Goal: Contribute content: Contribute content

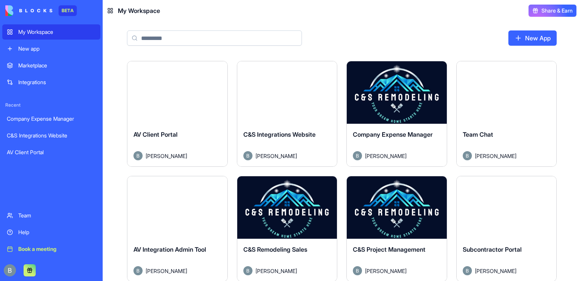
click at [72, 62] on div "Marketplace" at bounding box center [57, 66] width 78 height 8
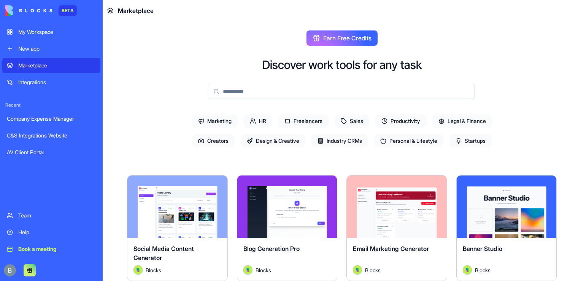
click at [250, 124] on icon at bounding box center [253, 121] width 6 height 6
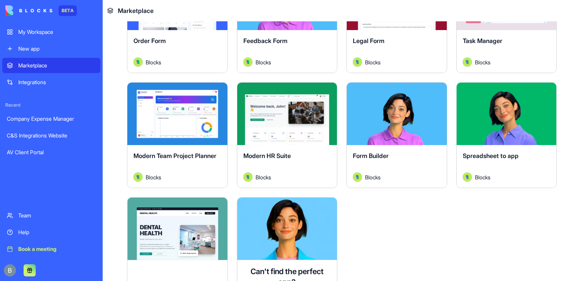
scroll to position [208, 0]
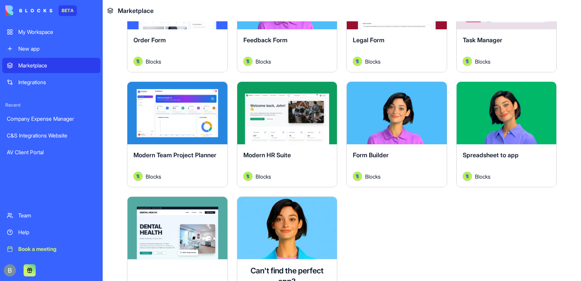
click at [294, 112] on button "Explore" at bounding box center [287, 112] width 57 height 15
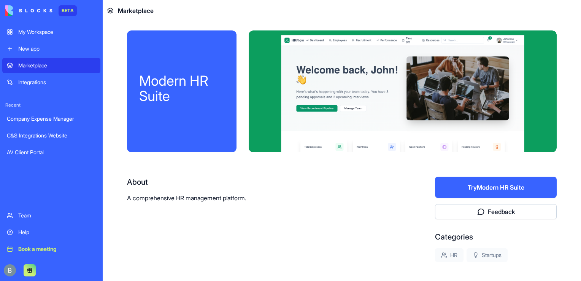
click at [55, 48] on div "New app" at bounding box center [57, 49] width 78 height 8
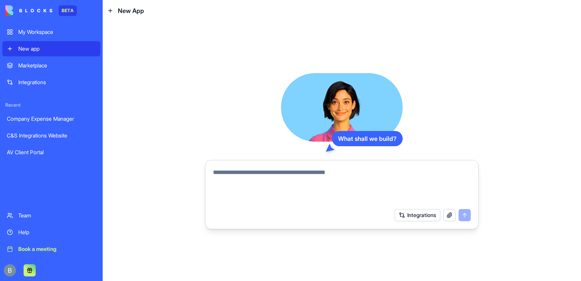
click at [285, 194] on textarea at bounding box center [342, 186] width 258 height 37
type textarea "*"
type textarea "**********"
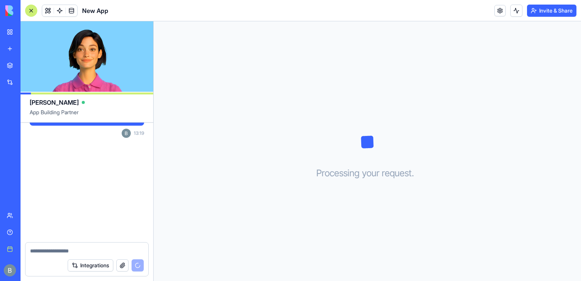
scroll to position [37, 0]
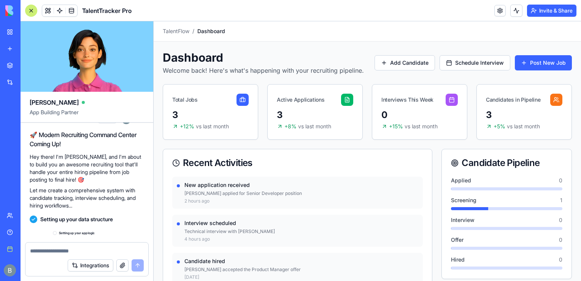
scroll to position [257, 0]
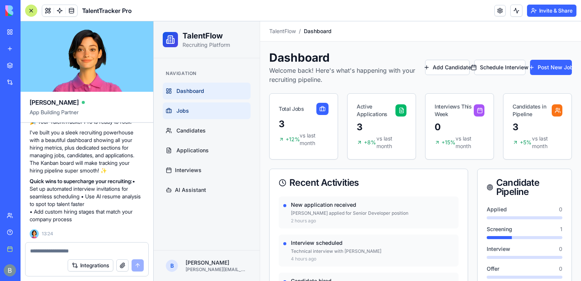
click at [234, 107] on link "Jobs" at bounding box center [207, 110] width 88 height 17
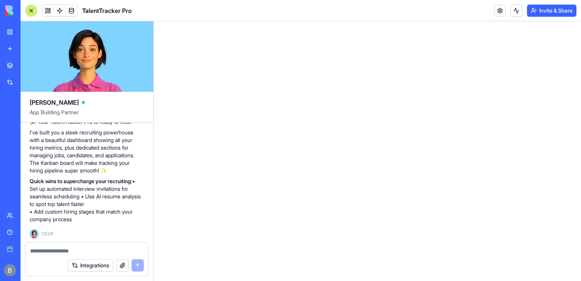
click at [110, 198] on p "Quick wins to supercharge your recruiting: • Set up automated interview invitat…" at bounding box center [87, 200] width 114 height 46
click at [46, 14] on span at bounding box center [47, 10] width 21 height 21
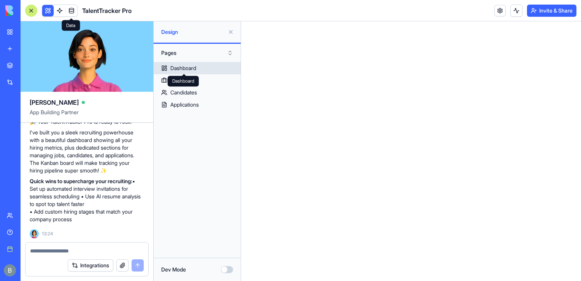
click at [192, 70] on div "Dashboard" at bounding box center [183, 68] width 26 height 8
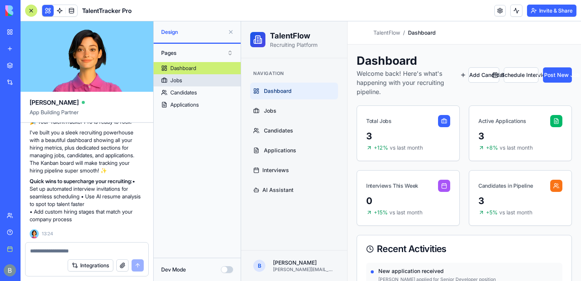
click at [196, 78] on link "Jobs" at bounding box center [197, 80] width 87 height 12
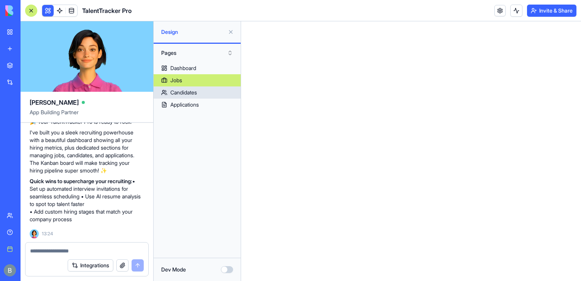
click at [205, 92] on link "Candidates" at bounding box center [197, 92] width 87 height 12
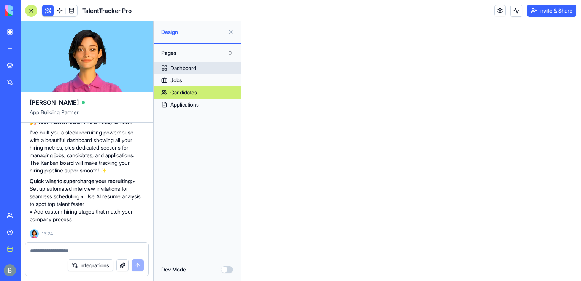
click at [198, 70] on link "Dashboard" at bounding box center [197, 68] width 87 height 12
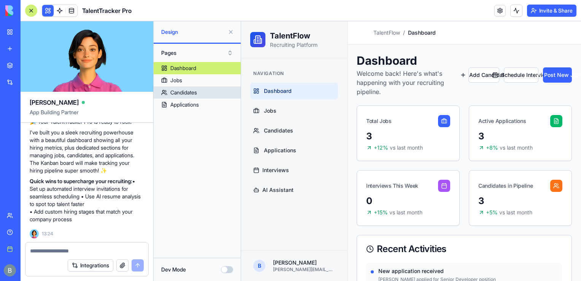
click at [200, 98] on link "Candidates" at bounding box center [197, 92] width 87 height 12
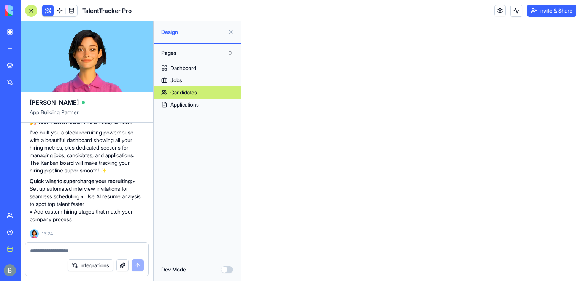
click at [199, 102] on div "Applications" at bounding box center [184, 105] width 29 height 8
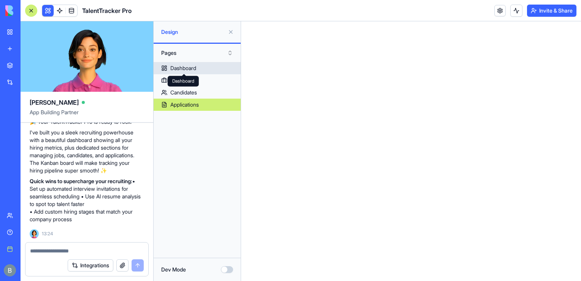
click at [193, 68] on div "Dashboard" at bounding box center [183, 68] width 26 height 8
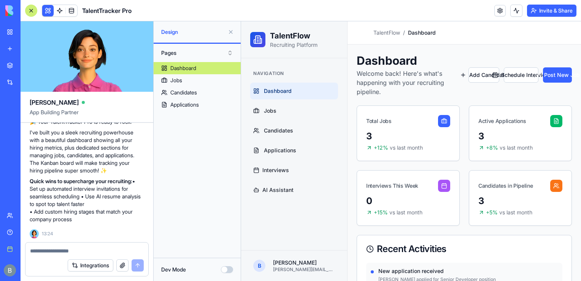
click at [107, 245] on div at bounding box center [86, 248] width 123 height 12
click at [95, 254] on textarea at bounding box center [87, 251] width 114 height 8
type textarea "**********"
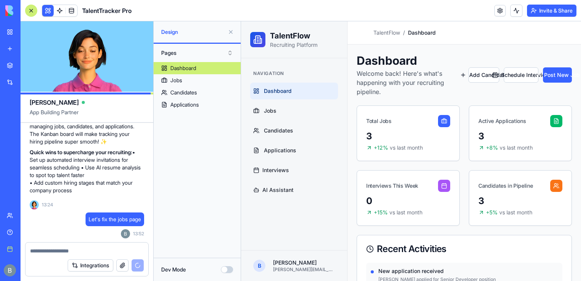
scroll to position [418, 0]
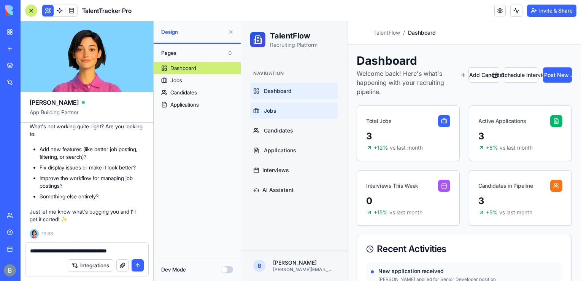
type textarea "**********"
click at [283, 109] on link "Jobs" at bounding box center [294, 110] width 88 height 17
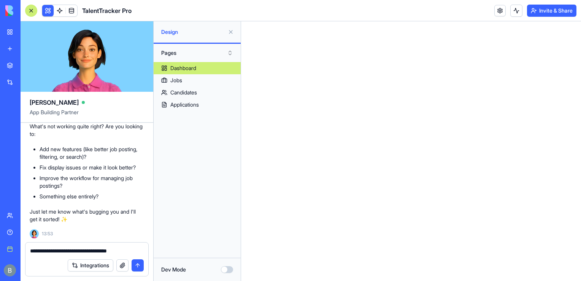
click at [132, 249] on textarea "**********" at bounding box center [87, 251] width 114 height 8
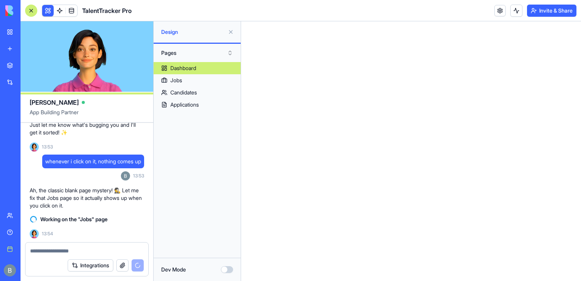
scroll to position [519, 0]
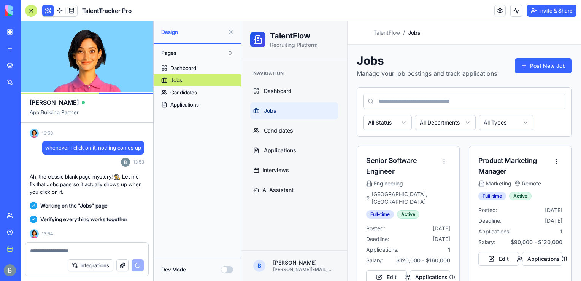
scroll to position [581, 0]
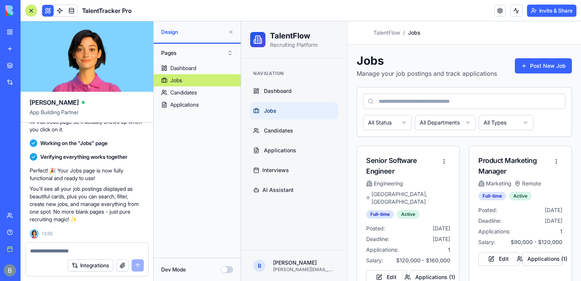
click at [48, 252] on textarea at bounding box center [87, 251] width 114 height 8
type textarea "**********"
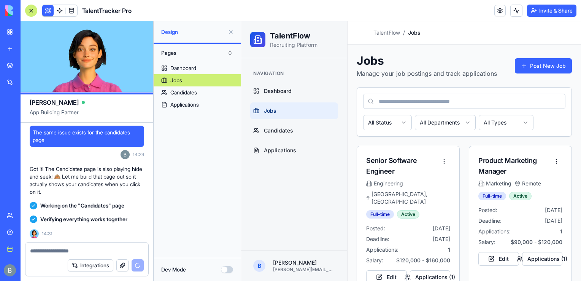
scroll to position [767, 0]
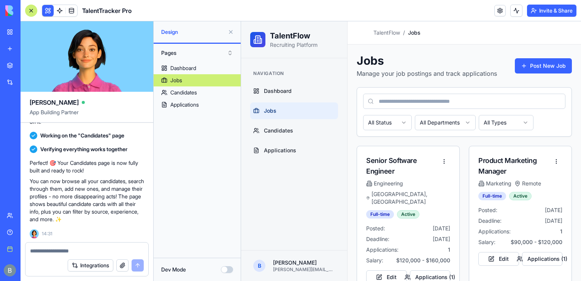
click at [43, 256] on div "Integrations" at bounding box center [86, 264] width 123 height 21
click at [41, 253] on textarea at bounding box center [87, 251] width 114 height 8
type textarea "**********"
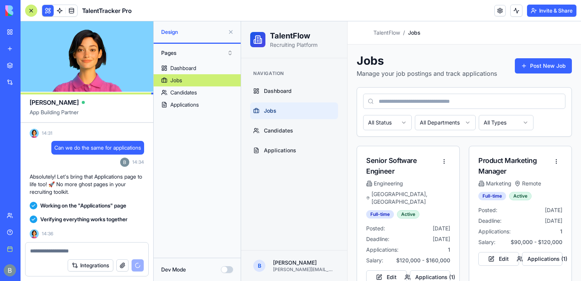
scroll to position [945, 0]
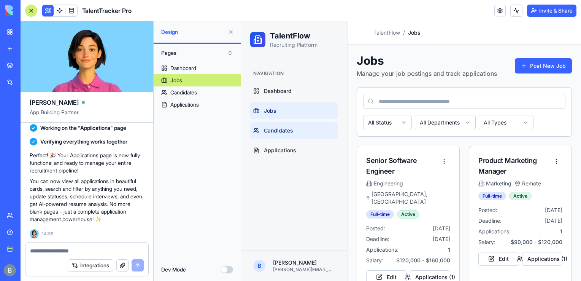
click at [297, 132] on link "Candidates" at bounding box center [294, 130] width 88 height 17
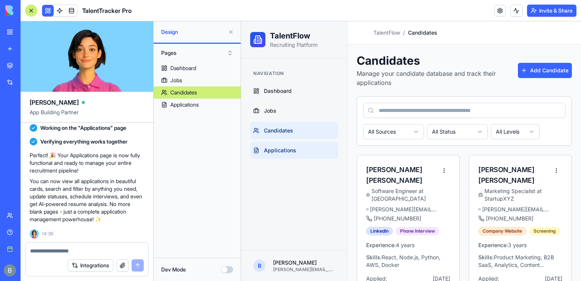
click at [288, 147] on span "Applications" at bounding box center [280, 150] width 32 height 8
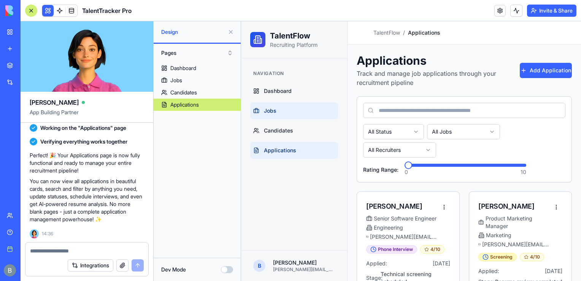
click at [285, 112] on link "Jobs" at bounding box center [294, 110] width 88 height 17
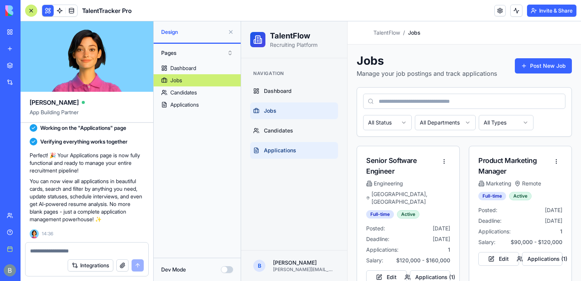
click at [280, 148] on span "Applications" at bounding box center [280, 150] width 32 height 8
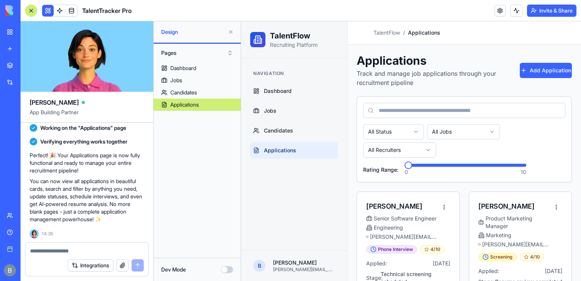
click at [230, 28] on button at bounding box center [231, 32] width 12 height 12
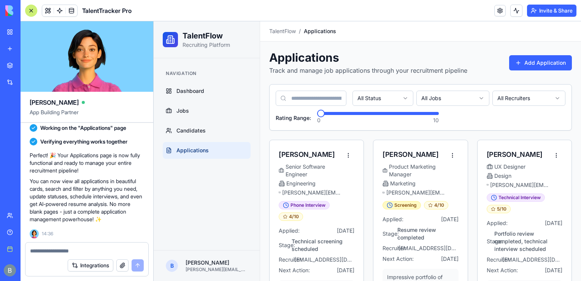
click at [317, 117] on span "Minimum" at bounding box center [321, 114] width 8 height 8
click at [292, 116] on label "Rating Range:" at bounding box center [293, 118] width 35 height 8
click at [193, 92] on span "Dashboard" at bounding box center [190, 91] width 28 height 8
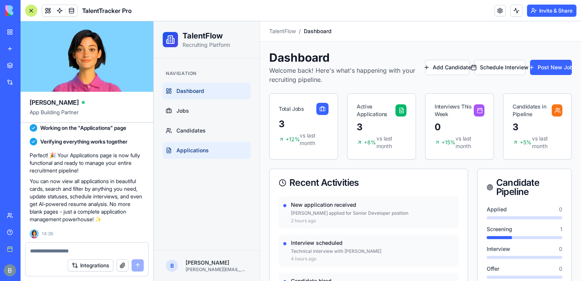
click at [194, 153] on span "Applications" at bounding box center [192, 150] width 32 height 8
